Goal: Task Accomplishment & Management: Use online tool/utility

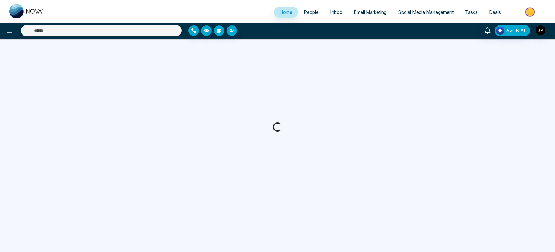
select select "*"
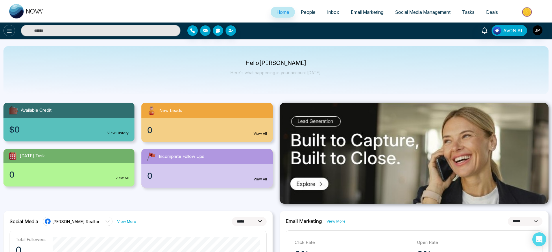
click at [5, 32] on button at bounding box center [9, 31] width 12 height 12
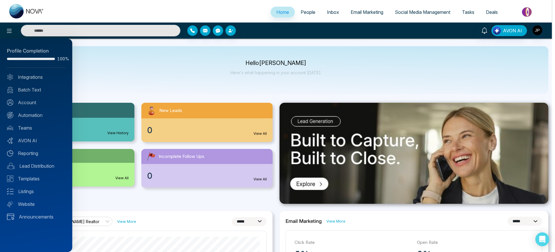
click at [427, 12] on div at bounding box center [277, 126] width 555 height 252
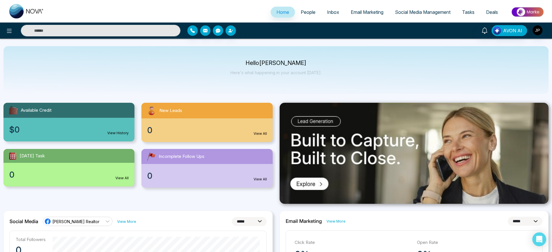
click at [420, 12] on span "Social Media Management" at bounding box center [423, 12] width 56 height 6
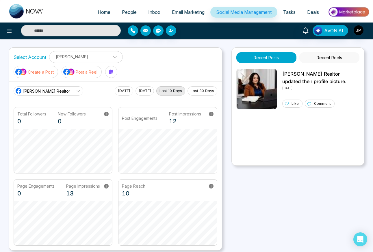
click at [76, 91] on icon at bounding box center [78, 91] width 5 height 5
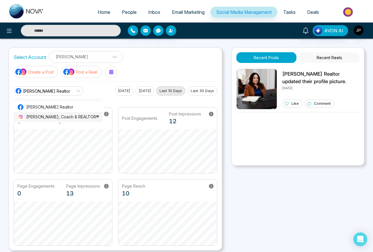
click at [63, 117] on span "[PERSON_NAME], Coach & REALTOR®" at bounding box center [62, 117] width 73 height 6
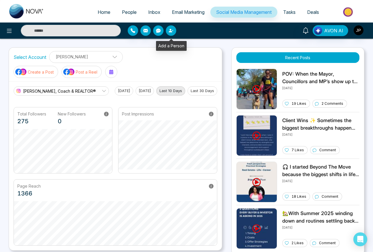
click at [170, 30] on icon "button" at bounding box center [170, 30] width 3 height 3
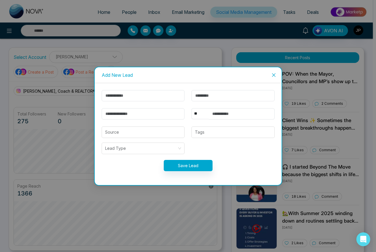
click at [273, 75] on icon "close" at bounding box center [273, 74] width 3 height 3
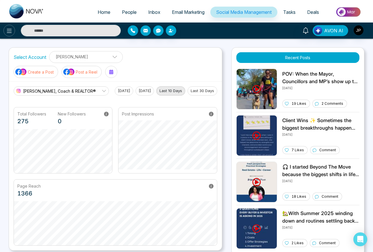
click at [9, 32] on icon at bounding box center [9, 30] width 7 height 7
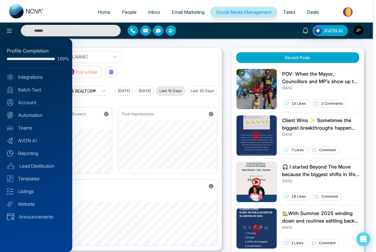
click at [222, 40] on div at bounding box center [188, 126] width 376 height 252
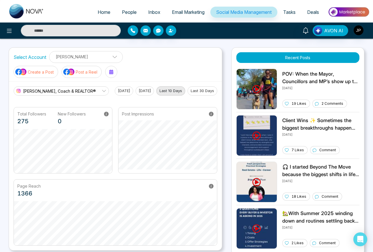
click at [123, 10] on span "People" at bounding box center [129, 12] width 15 height 6
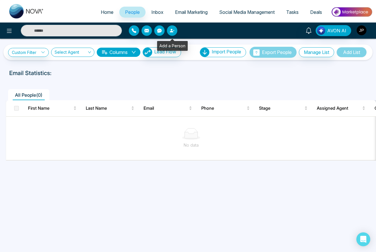
click at [175, 31] on button "button" at bounding box center [172, 30] width 10 height 10
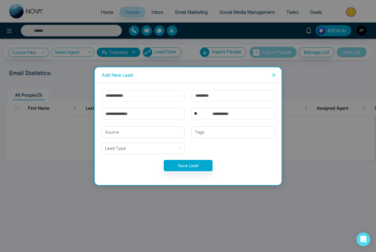
click at [125, 95] on input "text" at bounding box center [143, 95] width 83 height 11
type input "*****"
type input "**********"
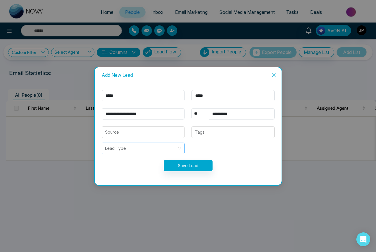
click at [168, 149] on input "search" at bounding box center [141, 148] width 72 height 11
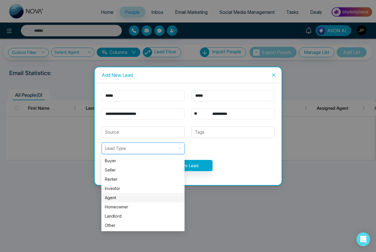
click at [119, 198] on div "Agent" at bounding box center [143, 198] width 76 height 6
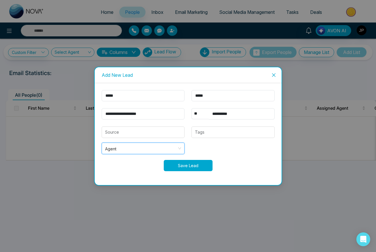
click at [184, 167] on button "Save Lead" at bounding box center [188, 165] width 49 height 11
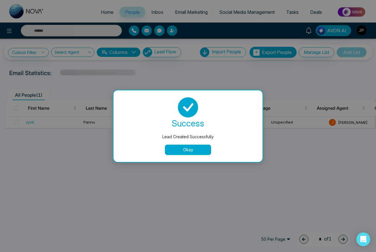
click at [187, 153] on button "Okay" at bounding box center [188, 150] width 46 height 10
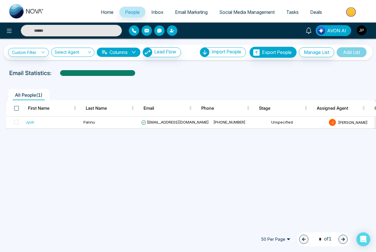
click at [17, 108] on span at bounding box center [16, 108] width 5 height 5
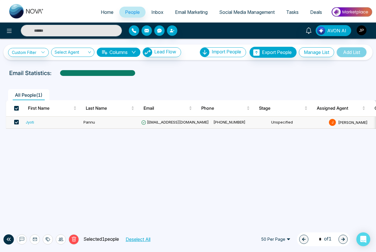
click at [193, 13] on span "Email Marketing" at bounding box center [191, 12] width 33 height 6
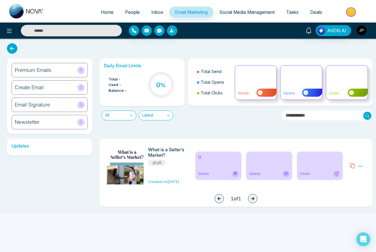
click at [54, 70] on div "Premium Emails" at bounding box center [50, 70] width 76 height 14
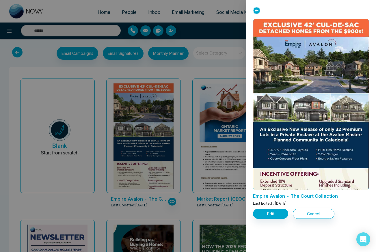
drag, startPoint x: 310, startPoint y: 113, endPoint x: 290, endPoint y: 93, distance: 28.4
click at [256, 10] on icon at bounding box center [256, 10] width 7 height 7
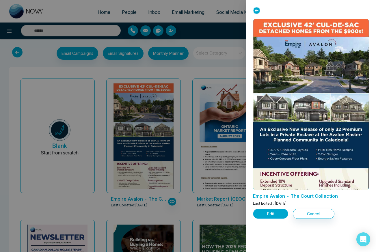
click at [269, 216] on button "Edit" at bounding box center [270, 214] width 35 height 10
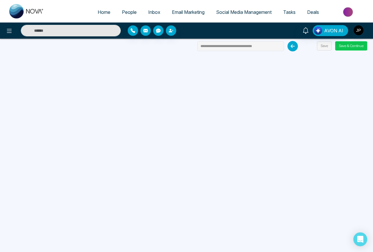
click at [353, 47] on button "Save & Continue" at bounding box center [351, 45] width 32 height 9
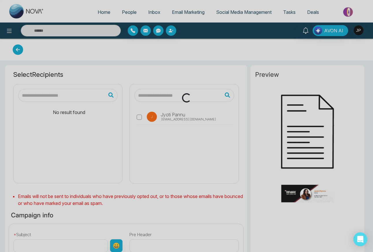
type input "**********"
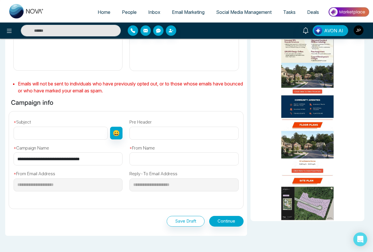
scroll to position [116, 0]
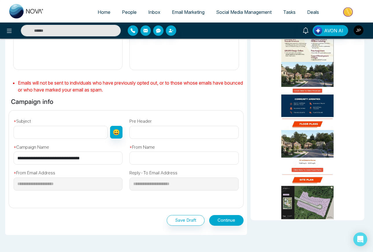
click at [53, 137] on input "text" at bounding box center [61, 132] width 94 height 13
type input "**********"
click at [169, 161] on input "text" at bounding box center [184, 158] width 109 height 13
type input "**********"
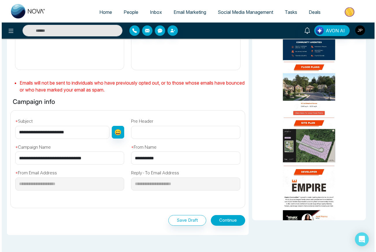
scroll to position [60, 0]
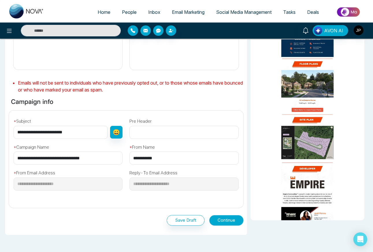
click at [222, 221] on button "Continue" at bounding box center [226, 220] width 34 height 11
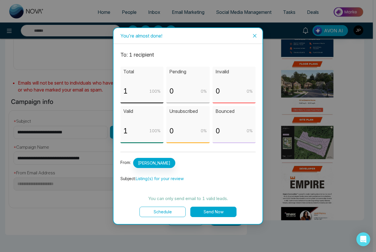
click at [211, 212] on button "Send Now" at bounding box center [213, 212] width 46 height 10
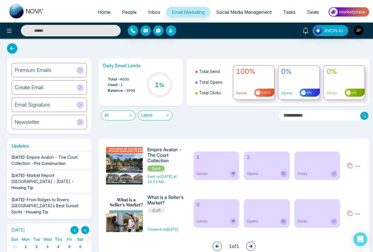
click at [188, 13] on span "Email Marketing" at bounding box center [188, 12] width 33 height 6
click at [34, 106] on h6 "Email Signature" at bounding box center [32, 105] width 35 height 6
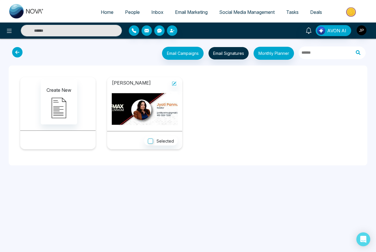
click at [88, 121] on div "Create New" at bounding box center [58, 101] width 66 height 45
click at [55, 112] on img at bounding box center [59, 108] width 29 height 29
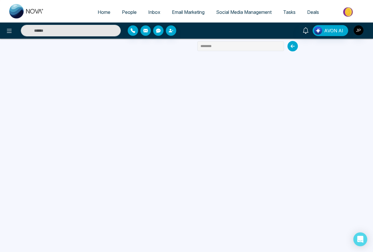
click at [225, 10] on span "Social Media Management" at bounding box center [244, 12] width 56 height 6
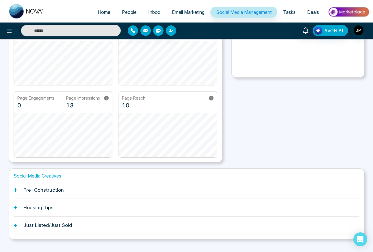
scroll to position [99, 0]
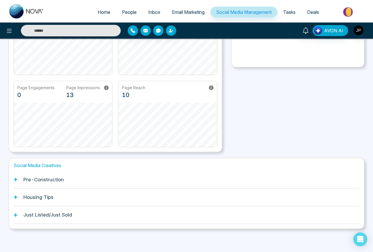
click at [17, 180] on icon at bounding box center [16, 180] width 4 height 4
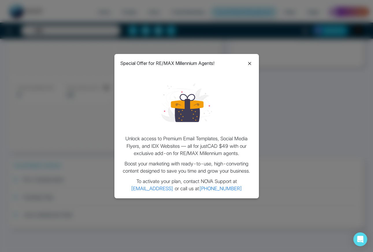
click at [251, 64] on icon at bounding box center [249, 63] width 7 height 7
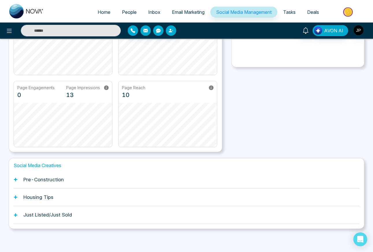
click at [302, 120] on div "Recent Posts Recent Reels [PERSON_NAME] Realtor updated their profile picture. …" at bounding box center [298, 51] width 133 height 204
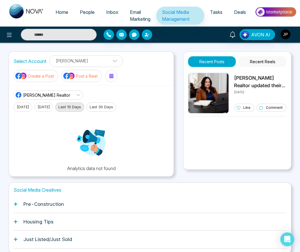
scroll to position [25, 0]
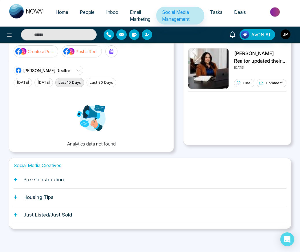
click at [16, 196] on icon at bounding box center [16, 197] width 4 height 4
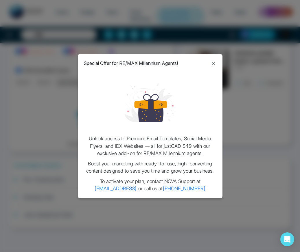
click at [215, 62] on icon at bounding box center [213, 63] width 7 height 7
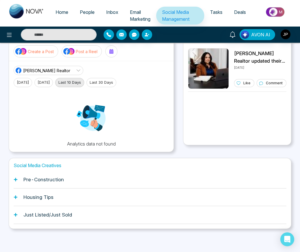
click at [35, 166] on h1 "Social Media Creatives" at bounding box center [150, 165] width 273 height 5
click at [89, 45] on button "Post a Reel" at bounding box center [82, 51] width 40 height 12
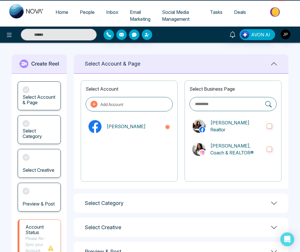
click at [84, 52] on main "**********" at bounding box center [150, 188] width 300 height 291
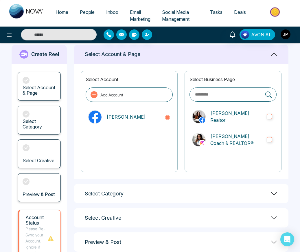
scroll to position [67, 0]
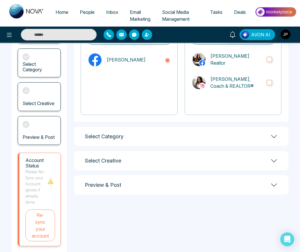
click at [130, 137] on div "Select Category" at bounding box center [181, 136] width 214 height 19
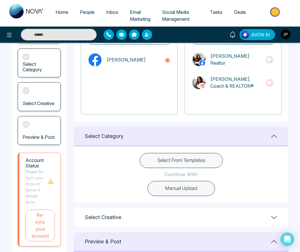
click at [178, 159] on button "Select From Templates" at bounding box center [181, 160] width 83 height 15
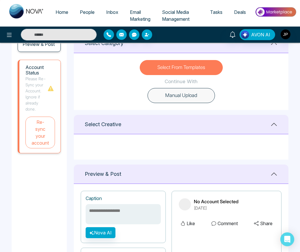
scroll to position [158, 0]
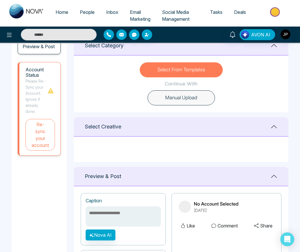
drag, startPoint x: 114, startPoint y: 141, endPoint x: 110, endPoint y: 139, distance: 4.7
click at [114, 141] on div at bounding box center [181, 149] width 214 height 25
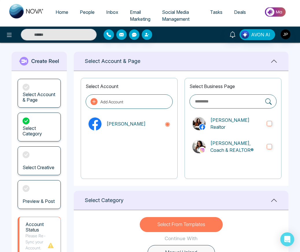
scroll to position [0, 0]
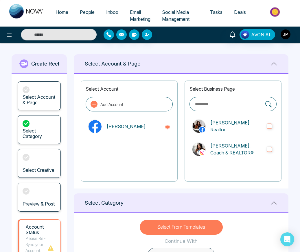
click at [63, 14] on span "Home" at bounding box center [62, 12] width 13 height 6
select select "*"
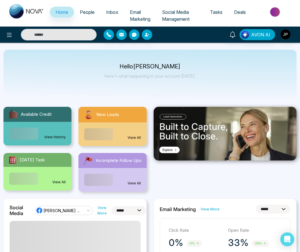
click at [218, 13] on span "Tasks" at bounding box center [216, 12] width 12 height 6
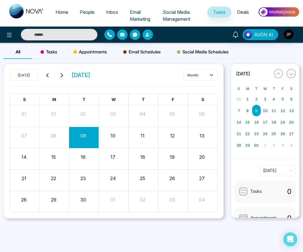
click at [241, 12] on span "Deals" at bounding box center [243, 12] width 12 height 6
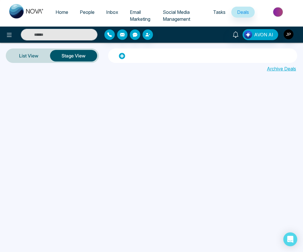
click at [120, 56] on icon at bounding box center [122, 56] width 6 height 6
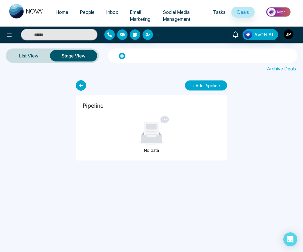
click at [198, 85] on button "+ Add Pipeline" at bounding box center [206, 85] width 42 height 10
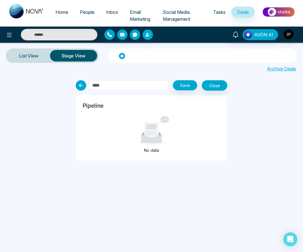
click at [120, 85] on input "text" at bounding box center [128, 85] width 79 height 10
type input "*"
click at [8, 34] on icon at bounding box center [9, 35] width 7 height 7
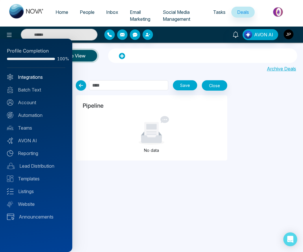
click at [35, 77] on link "Integrations" at bounding box center [36, 77] width 58 height 7
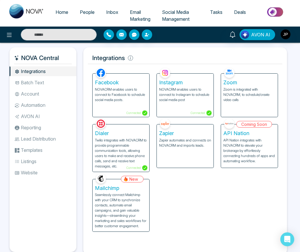
click at [35, 82] on li "Batch Text" at bounding box center [43, 83] width 67 height 10
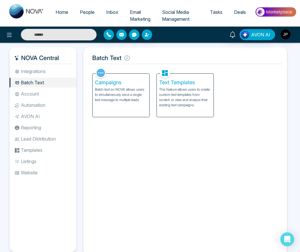
click at [163, 74] on img at bounding box center [165, 73] width 10 height 10
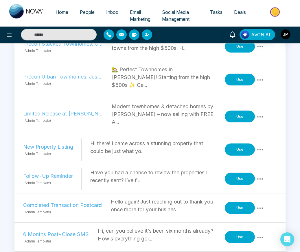
scroll to position [106, 0]
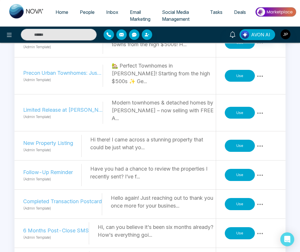
click at [239, 140] on button "Use" at bounding box center [240, 146] width 30 height 12
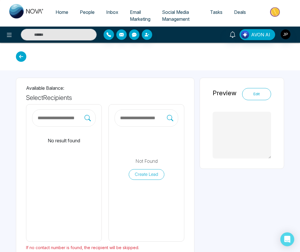
type textarea "**********"
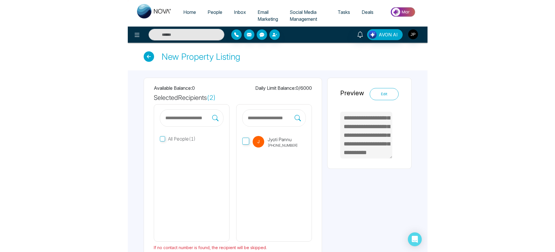
scroll to position [52, 0]
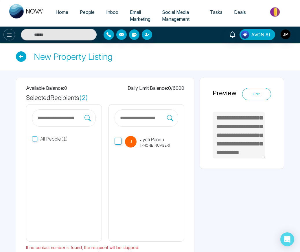
click at [10, 32] on icon at bounding box center [9, 35] width 7 height 7
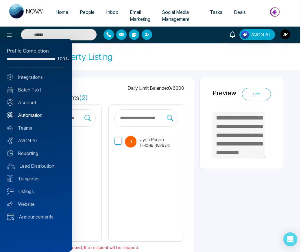
click at [27, 117] on link "Automation" at bounding box center [36, 115] width 58 height 7
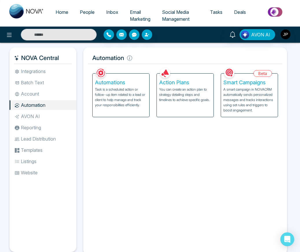
click at [116, 99] on p "Task is a scheduled action or follow-up item related to a lead or client to hel…" at bounding box center [121, 97] width 52 height 21
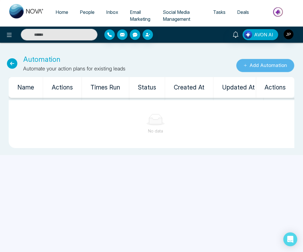
click at [274, 68] on button "Add Automation" at bounding box center [265, 65] width 58 height 13
